Goal: Task Accomplishment & Management: Manage account settings

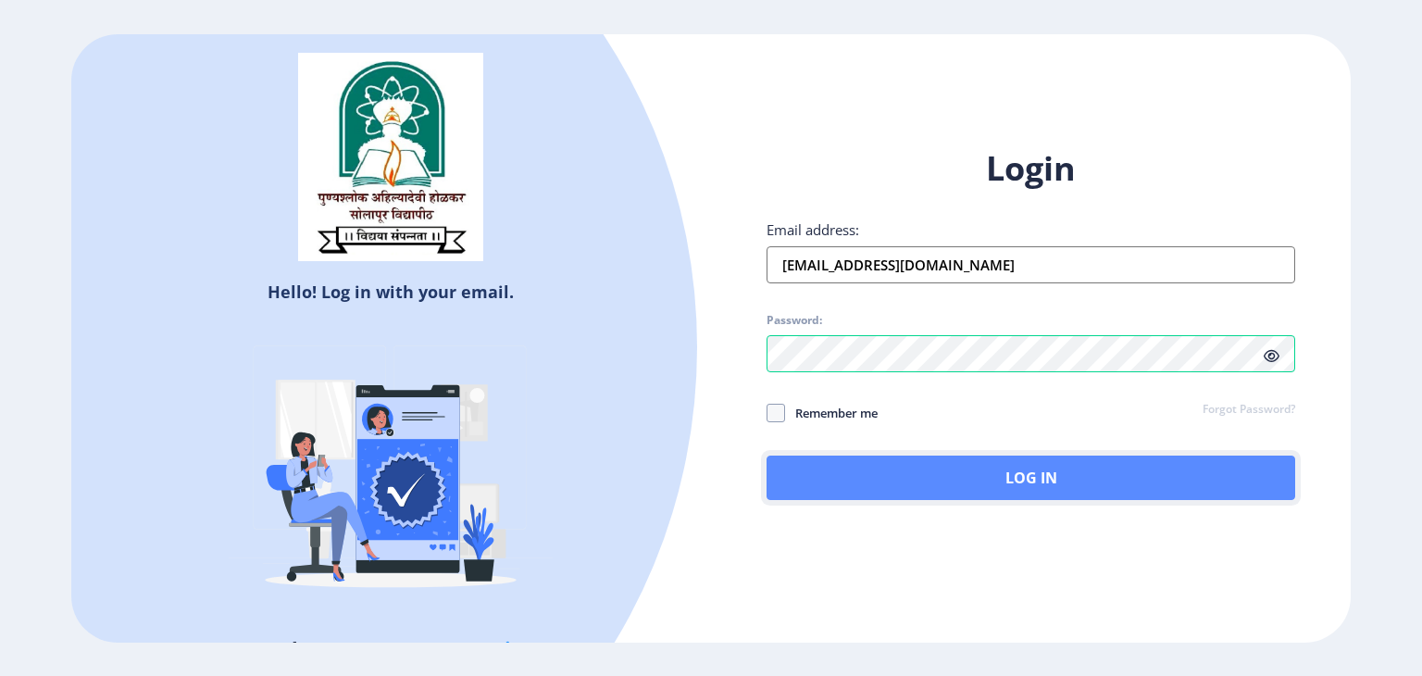
click at [953, 479] on button "Log In" at bounding box center [1031, 478] width 529 height 44
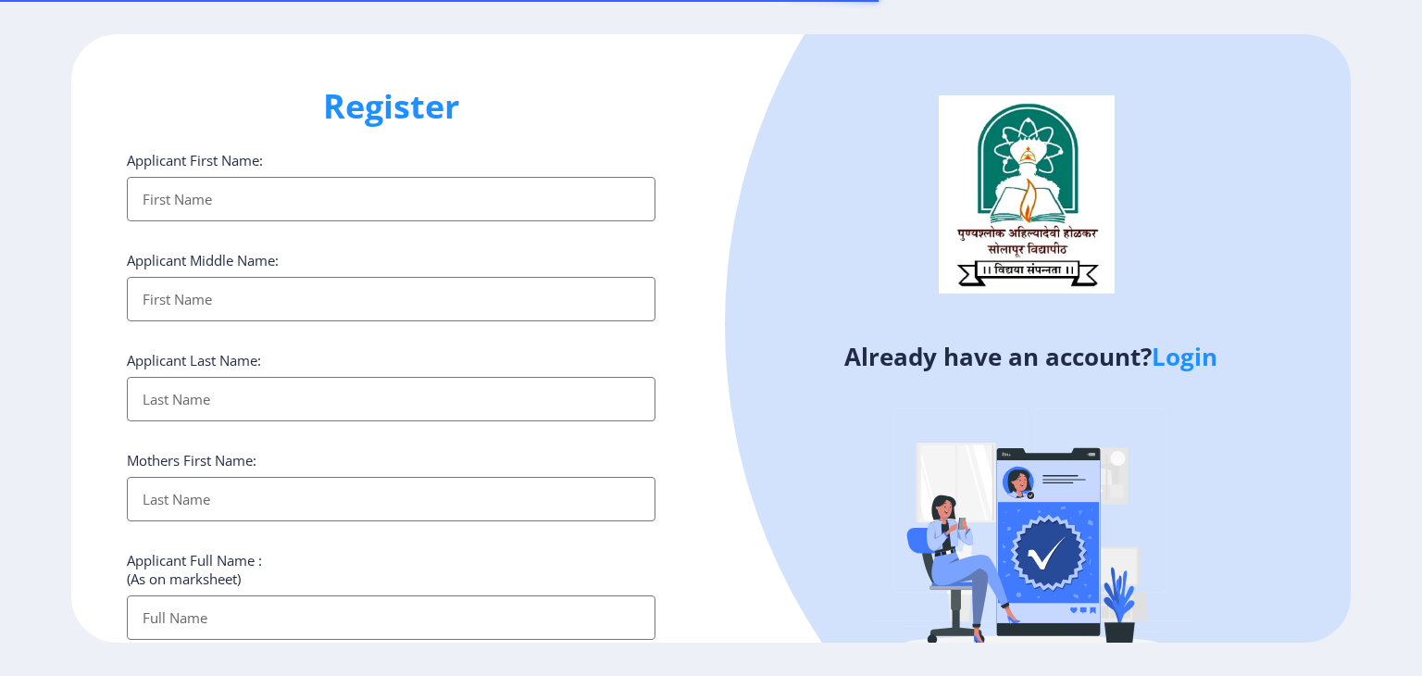
select select
click at [1176, 367] on link "Login" at bounding box center [1185, 356] width 66 height 33
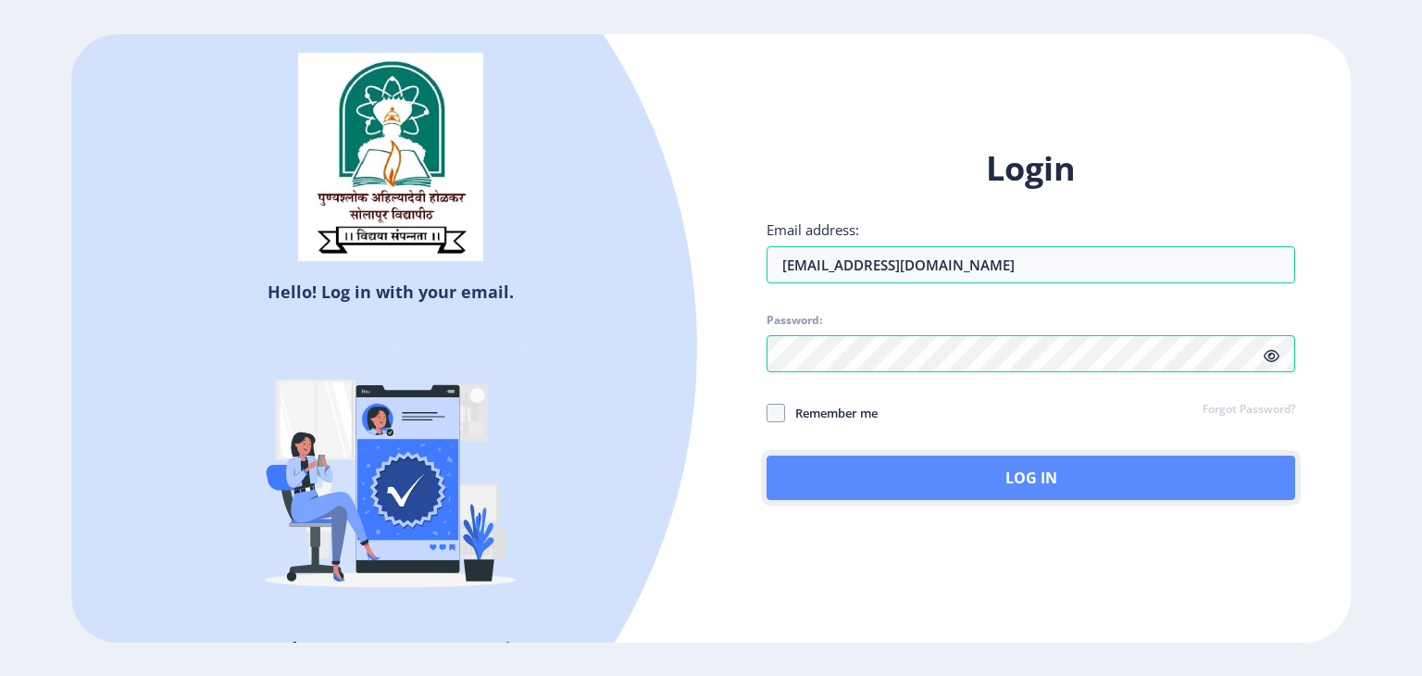
click at [1083, 467] on button "Log In" at bounding box center [1031, 478] width 529 height 44
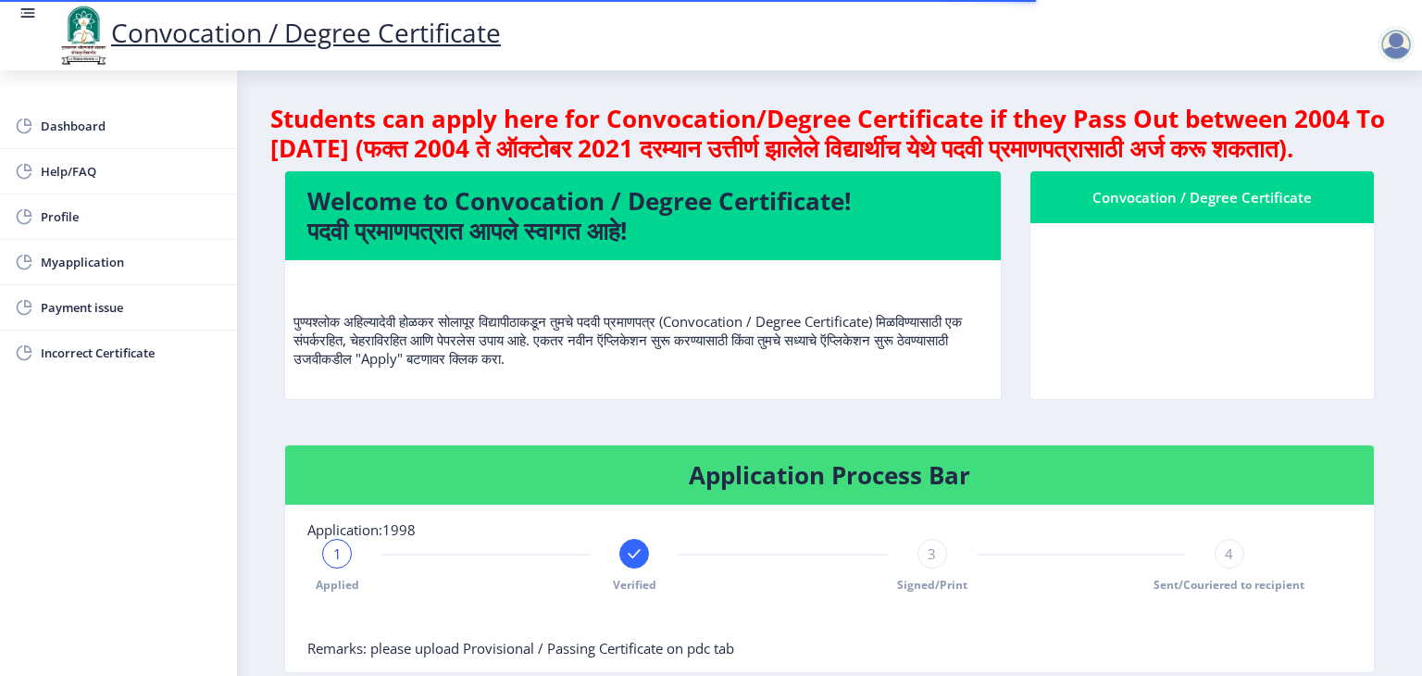
click at [1102, 395] on nb-card-body at bounding box center [1203, 311] width 344 height 176
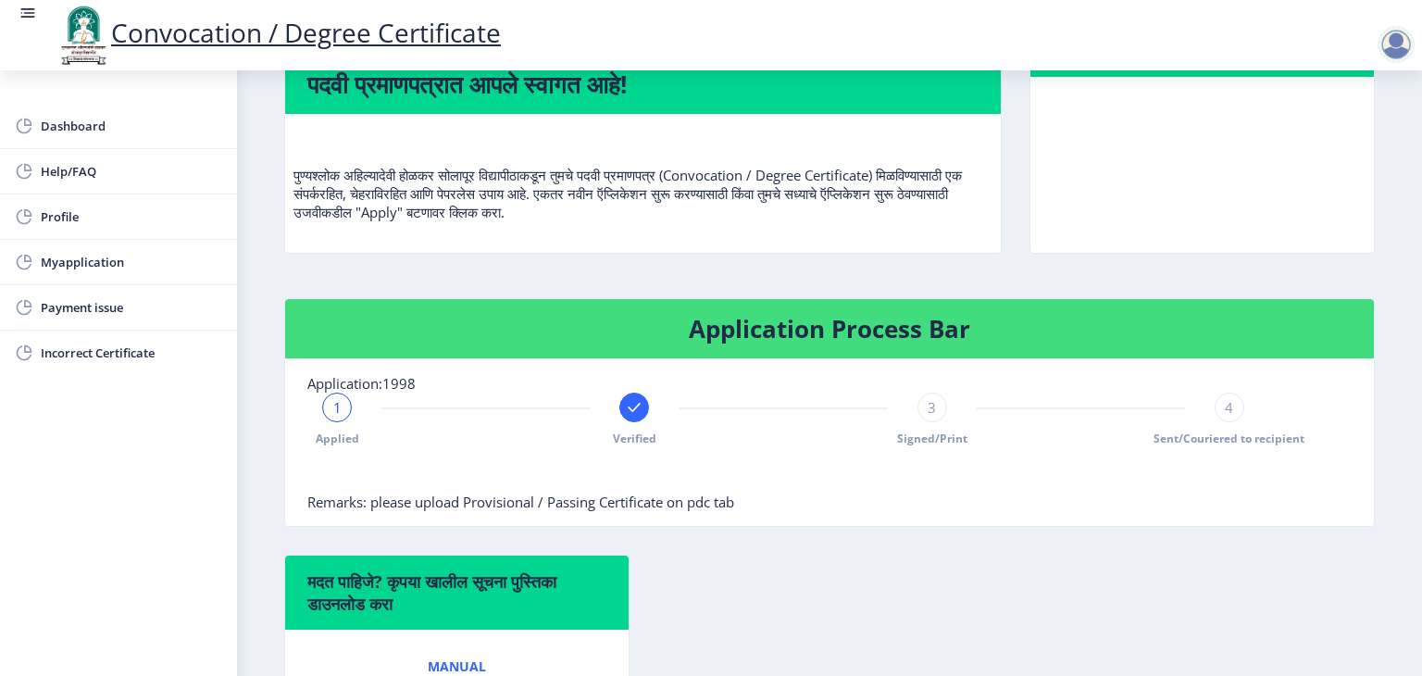
scroll to position [148, 0]
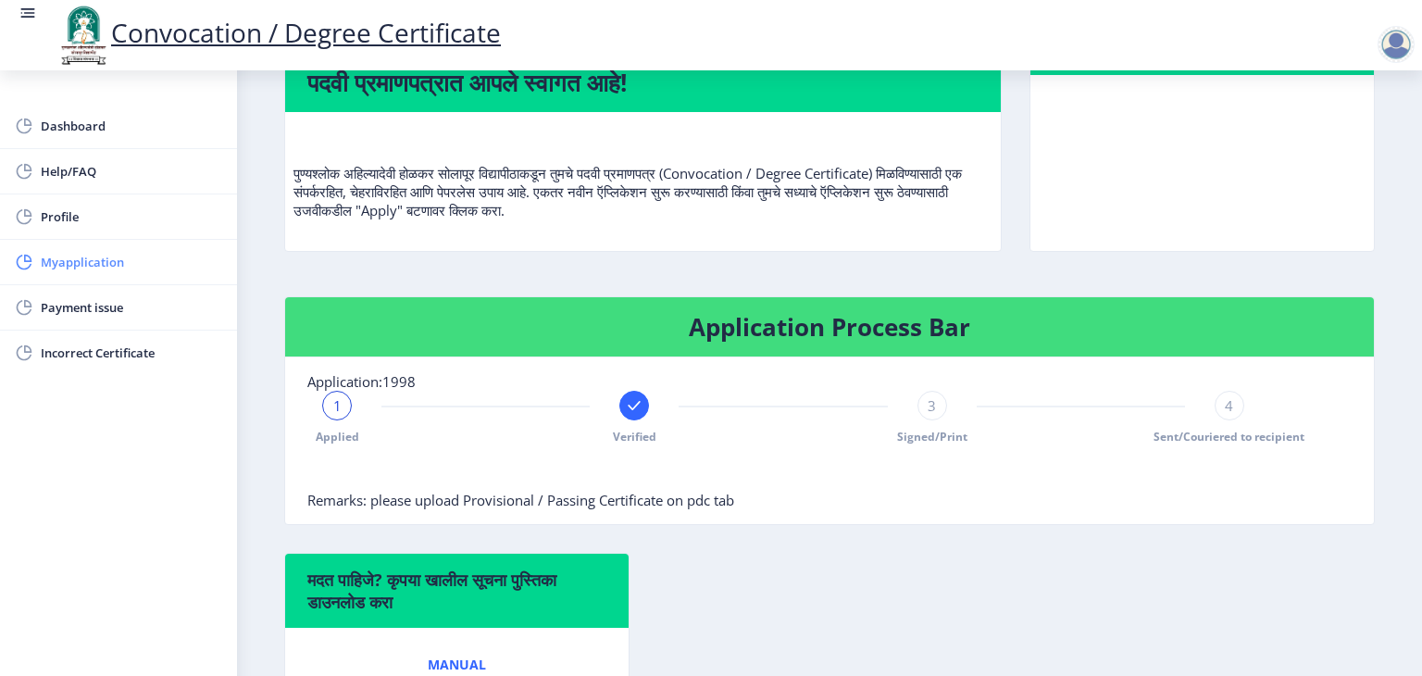
click at [106, 253] on span "Myapplication" at bounding box center [132, 262] width 182 height 22
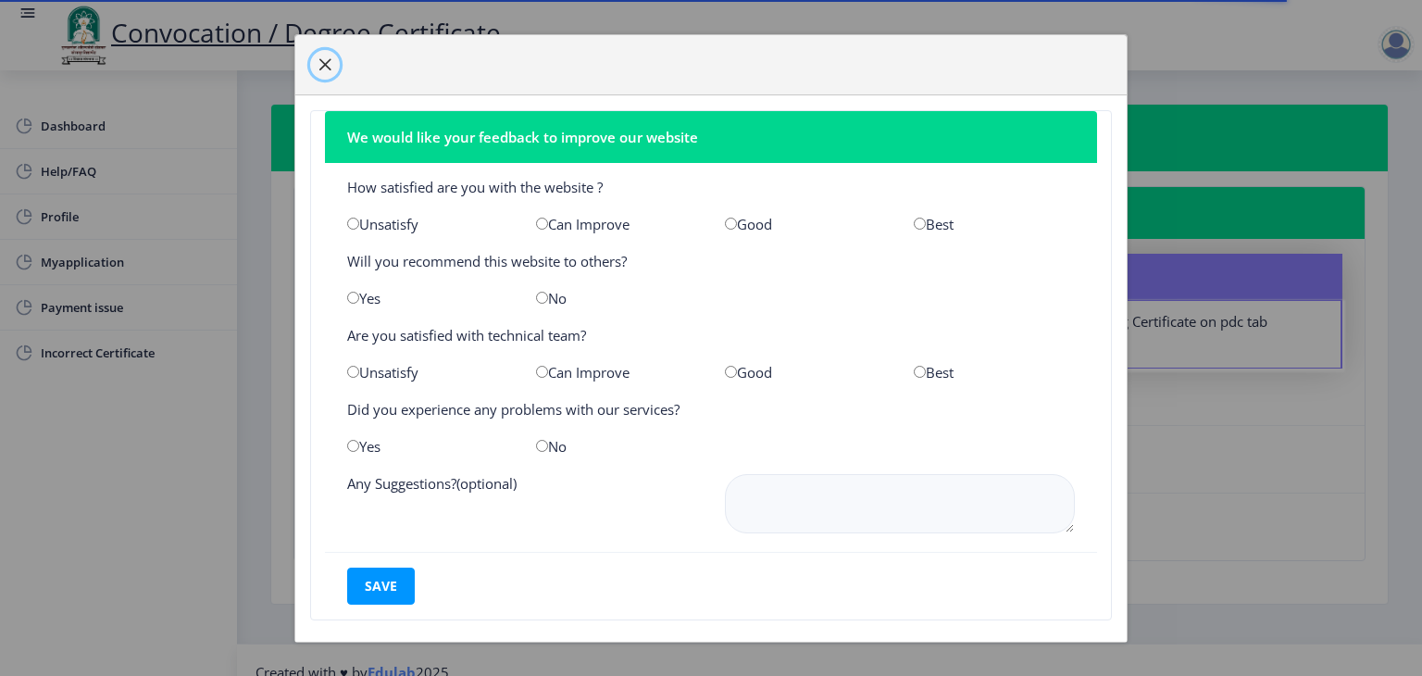
click at [325, 60] on span "button" at bounding box center [325, 64] width 15 height 15
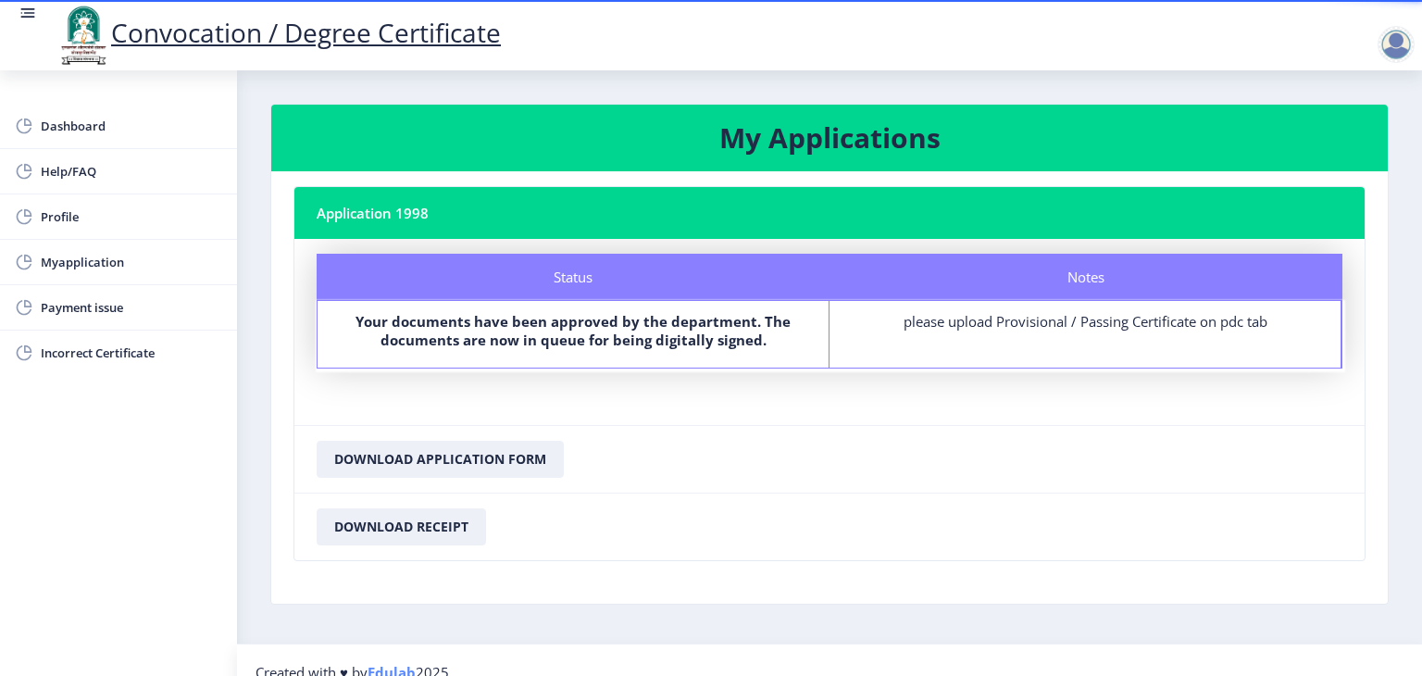
click at [1417, 47] on div at bounding box center [1400, 44] width 44 height 37
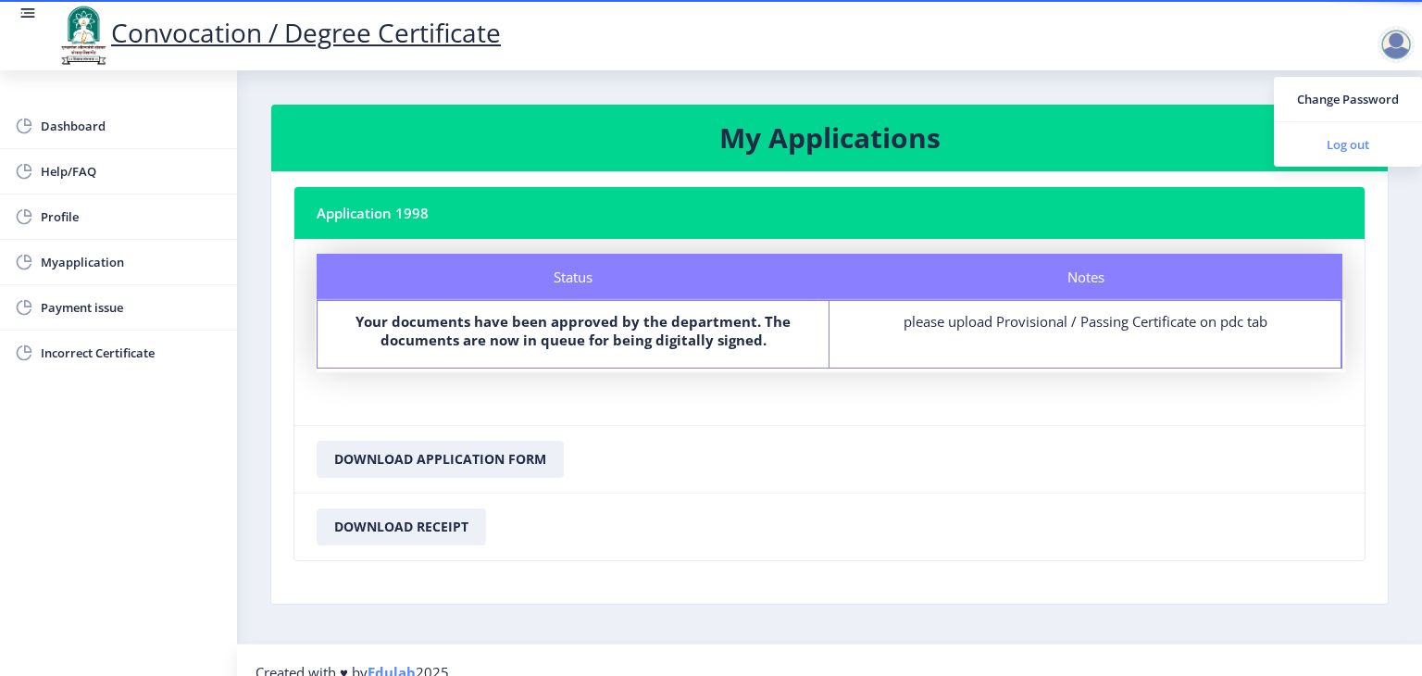
click at [1346, 139] on span "Log out" at bounding box center [1348, 144] width 119 height 22
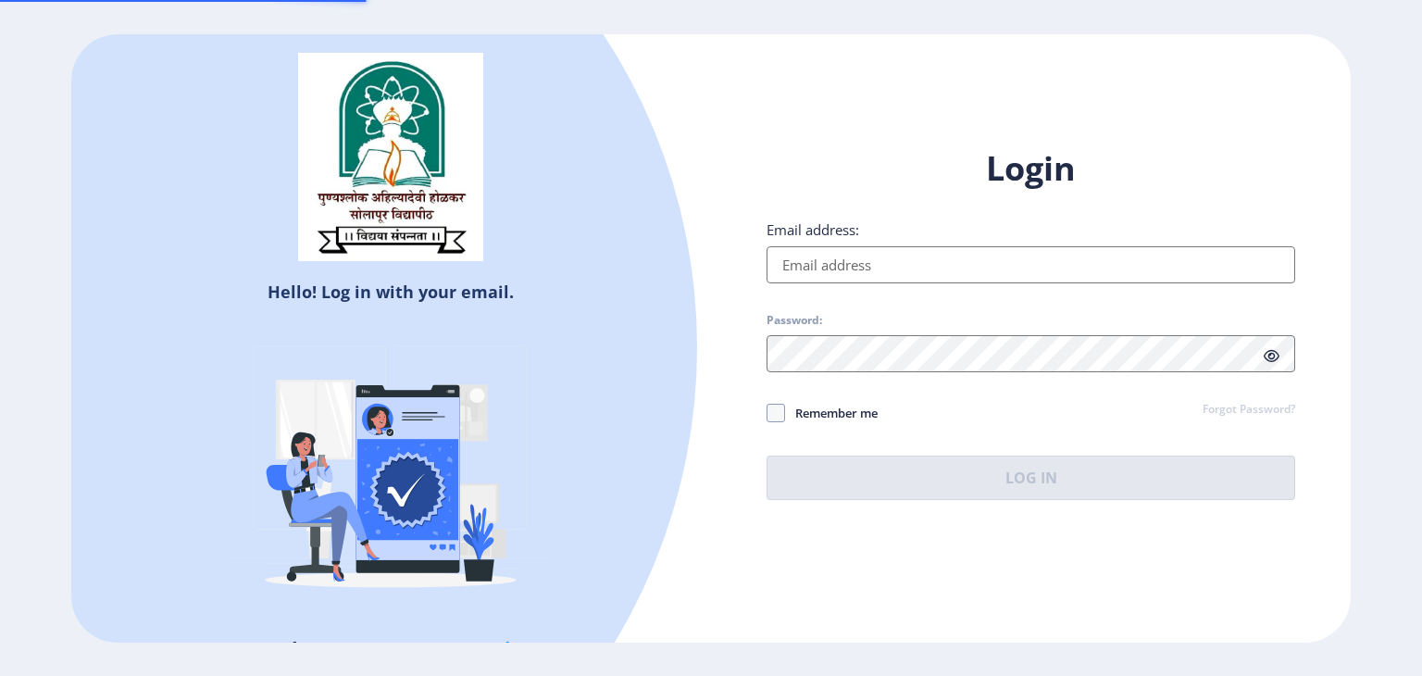
type input "[EMAIL_ADDRESS][DOMAIN_NAME]"
